Goal: Information Seeking & Learning: Learn about a topic

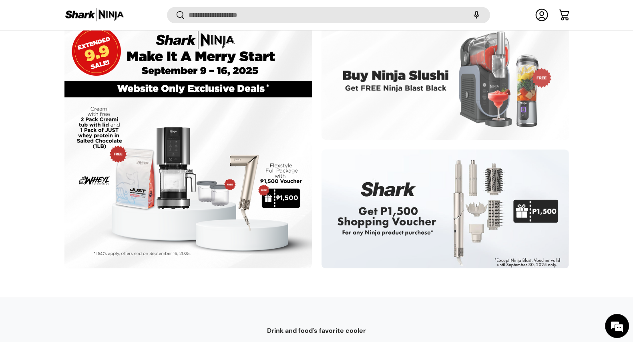
click at [221, 90] on div at bounding box center [187, 144] width 247 height 247
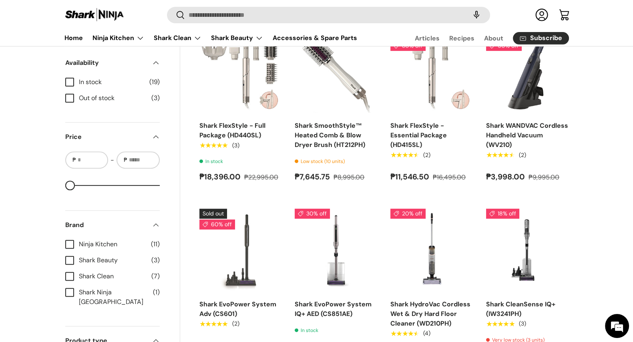
scroll to position [300, 0]
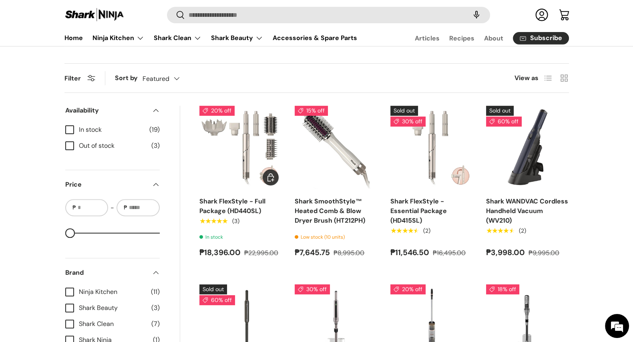
click at [0, 0] on img "Shark FlexStyle - Full Package (HD440SL)" at bounding box center [0, 0] width 0 height 0
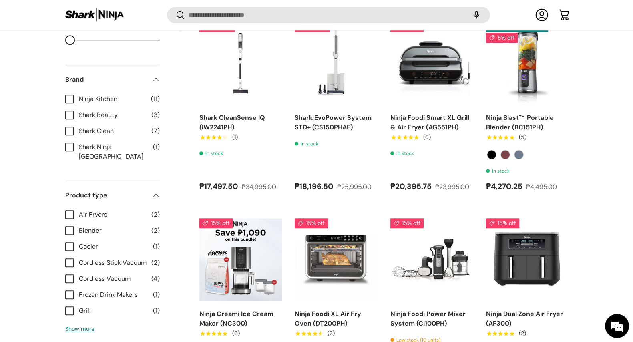
scroll to position [898, 0]
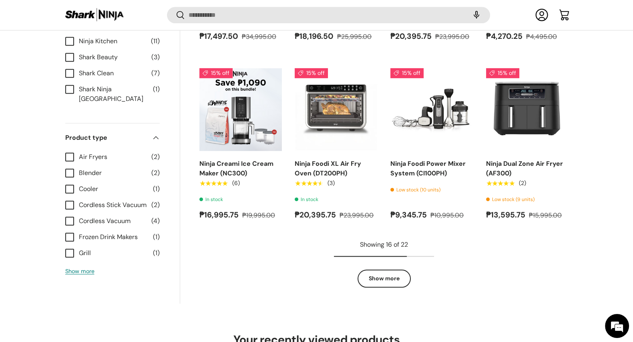
drag, startPoint x: 388, startPoint y: 283, endPoint x: 399, endPoint y: 255, distance: 30.5
click at [388, 283] on link "Show more" at bounding box center [383, 278] width 53 height 18
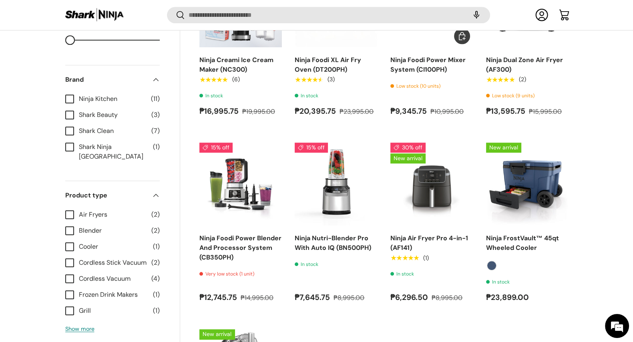
scroll to position [1098, 0]
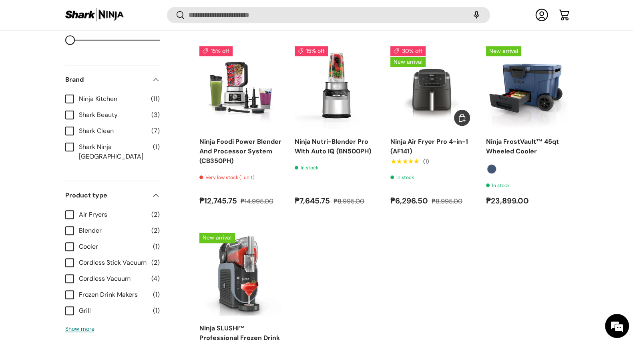
click at [0, 0] on img "Ninja Air Fryer Pro 4-in-1 (AF141)" at bounding box center [0, 0] width 0 height 0
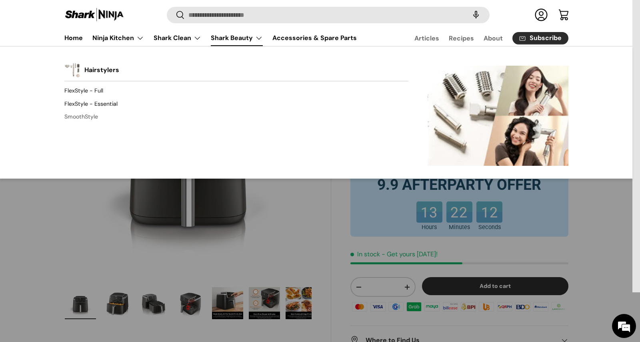
click at [82, 117] on link "SmoothStyle" at bounding box center [236, 116] width 344 height 13
